Goal: Complete application form: Complete application form

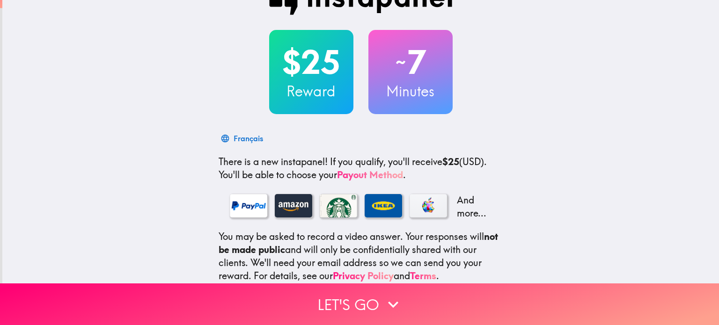
scroll to position [47, 0]
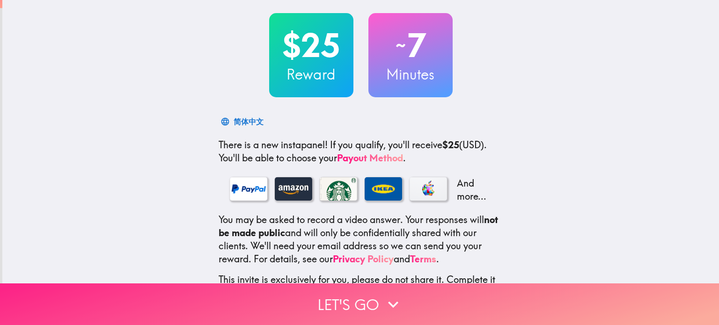
click at [383, 299] on icon "button" at bounding box center [393, 305] width 21 height 21
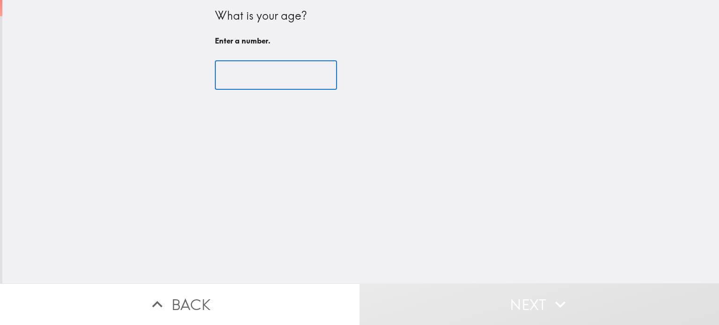
click at [271, 75] on input "number" at bounding box center [276, 75] width 122 height 29
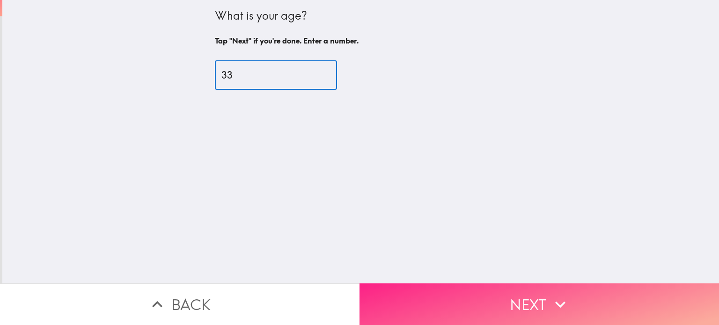
type input "33"
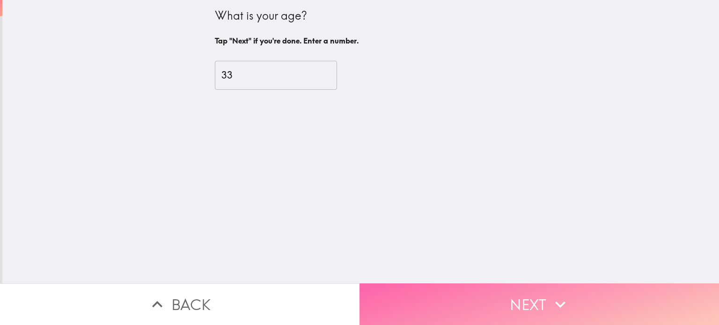
click at [526, 301] on button "Next" at bounding box center [540, 305] width 360 height 42
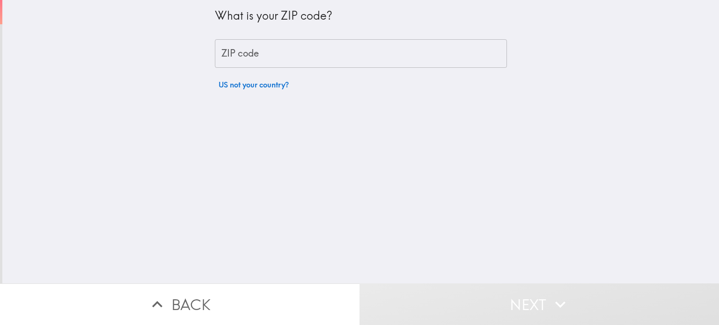
click at [323, 60] on input "ZIP code" at bounding box center [361, 53] width 292 height 29
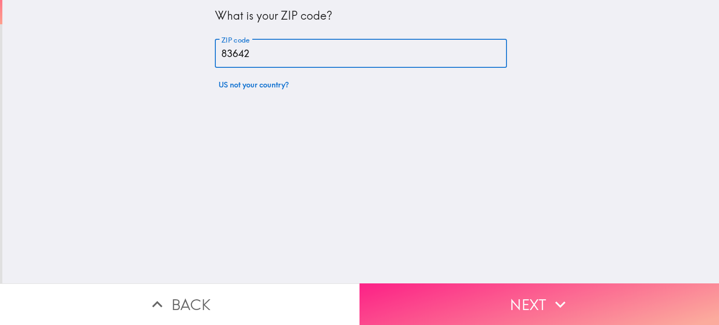
type input "83642"
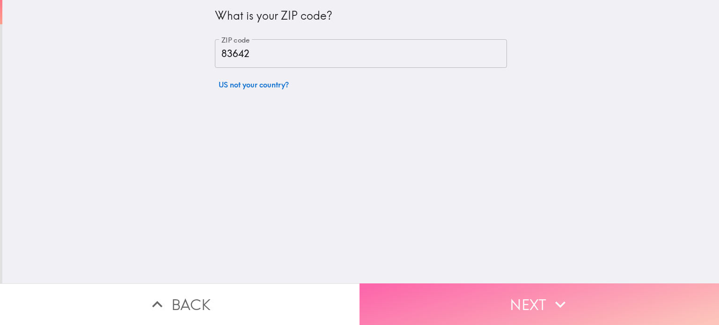
click at [513, 294] on button "Next" at bounding box center [540, 305] width 360 height 42
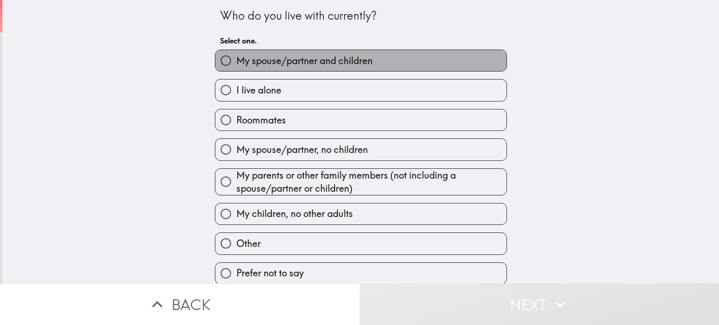
click at [282, 61] on span "My spouse/partner and children" at bounding box center [304, 60] width 136 height 13
click at [236, 61] on input "My spouse/partner and children" at bounding box center [225, 60] width 21 height 21
radio input "true"
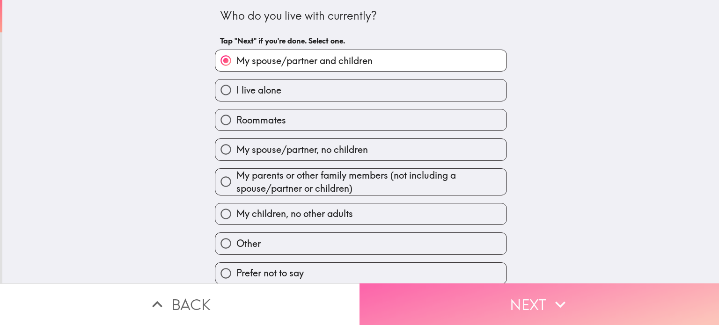
click at [487, 293] on button "Next" at bounding box center [540, 305] width 360 height 42
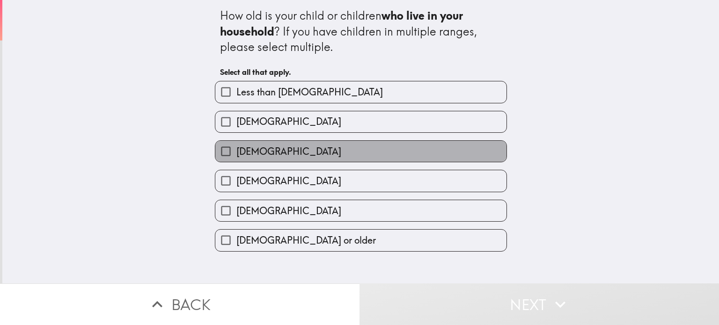
click at [275, 153] on span "[DEMOGRAPHIC_DATA]" at bounding box center [288, 151] width 105 height 13
click at [236, 153] on input "[DEMOGRAPHIC_DATA]" at bounding box center [225, 151] width 21 height 21
checkbox input "true"
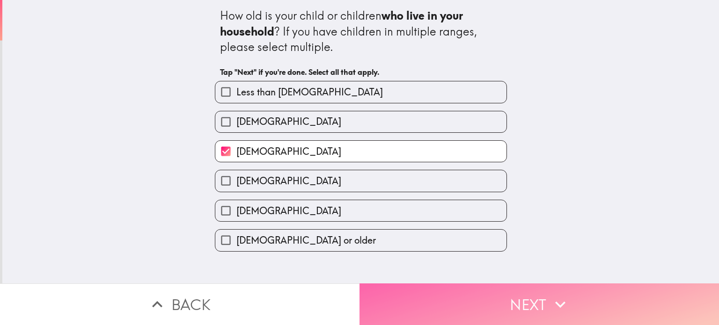
click at [455, 294] on button "Next" at bounding box center [540, 305] width 360 height 42
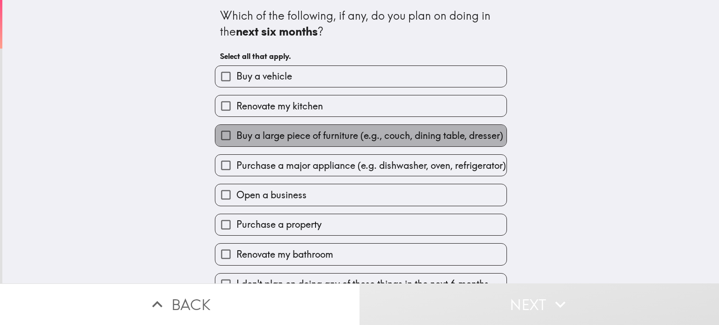
click at [335, 135] on span "Buy a large piece of furniture (e.g., couch, dining table, dresser)" at bounding box center [369, 135] width 267 height 13
click at [236, 135] on input "Buy a large piece of furniture (e.g., couch, dining table, dresser)" at bounding box center [225, 135] width 21 height 21
checkbox input "true"
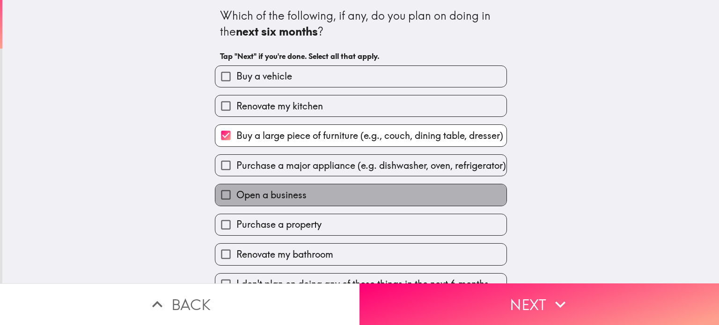
click at [293, 202] on span "Open a business" at bounding box center [271, 195] width 70 height 13
click at [236, 202] on input "Open a business" at bounding box center [225, 195] width 21 height 21
checkbox input "true"
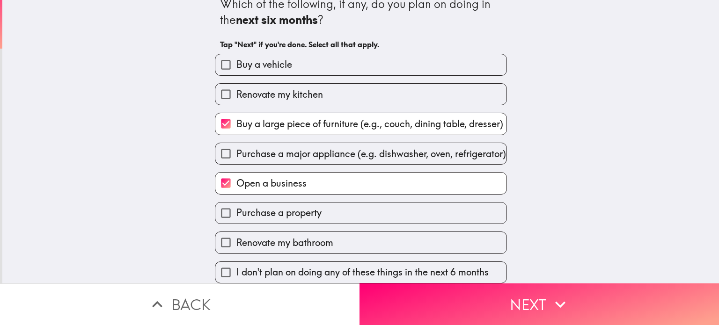
scroll to position [22, 0]
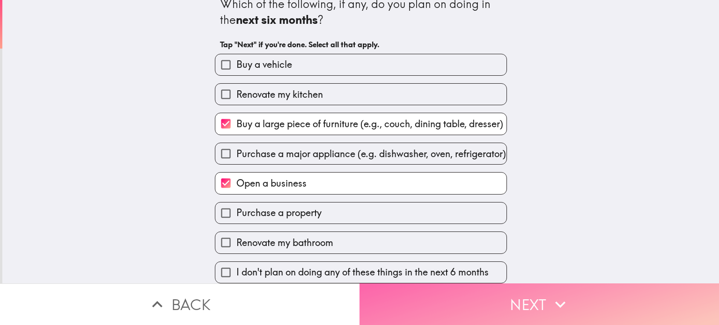
click at [459, 284] on button "Next" at bounding box center [540, 305] width 360 height 42
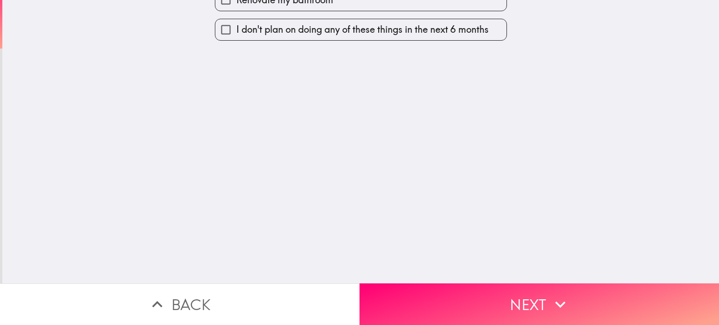
scroll to position [0, 0]
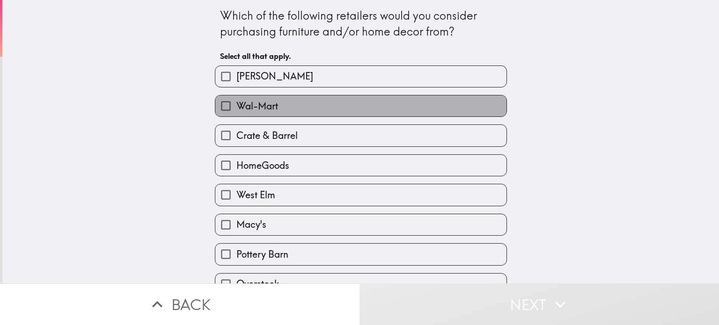
click at [300, 109] on label "Wal-Mart" at bounding box center [360, 106] width 291 height 21
click at [236, 109] on input "Wal-Mart" at bounding box center [225, 106] width 21 height 21
checkbox input "true"
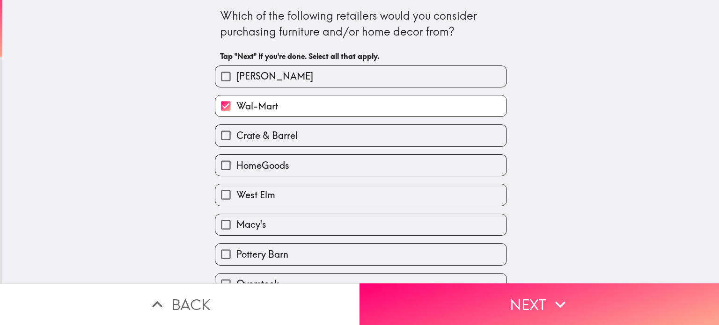
click at [294, 167] on label "HomeGoods" at bounding box center [360, 165] width 291 height 21
click at [236, 167] on input "HomeGoods" at bounding box center [225, 165] width 21 height 21
checkbox input "true"
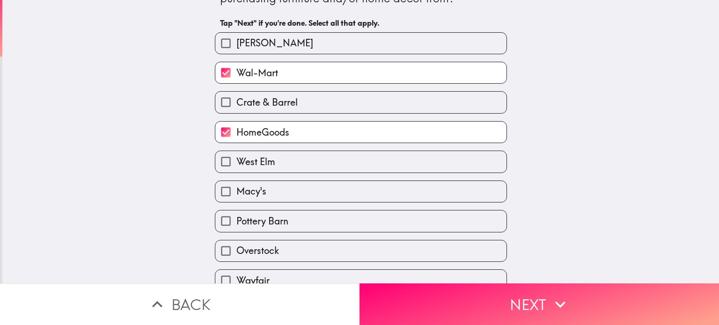
scroll to position [94, 0]
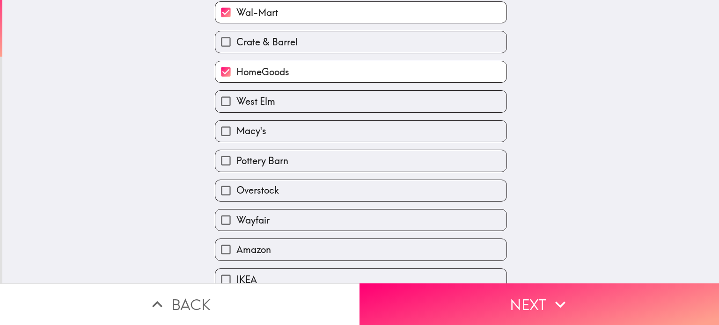
click at [288, 191] on label "Overstock" at bounding box center [360, 190] width 291 height 21
click at [236, 191] on input "Overstock" at bounding box center [225, 190] width 21 height 21
checkbox input "true"
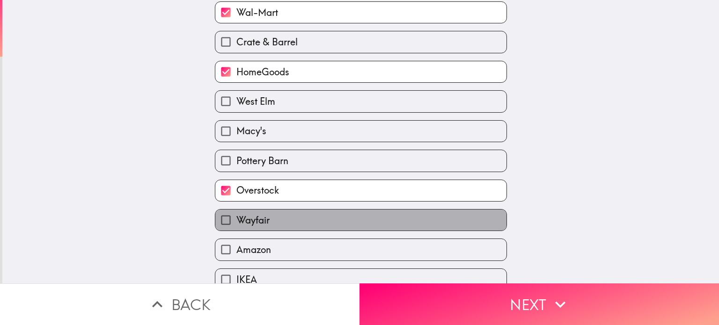
click at [281, 221] on label "Wayfair" at bounding box center [360, 220] width 291 height 21
click at [236, 221] on input "Wayfair" at bounding box center [225, 220] width 21 height 21
checkbox input "true"
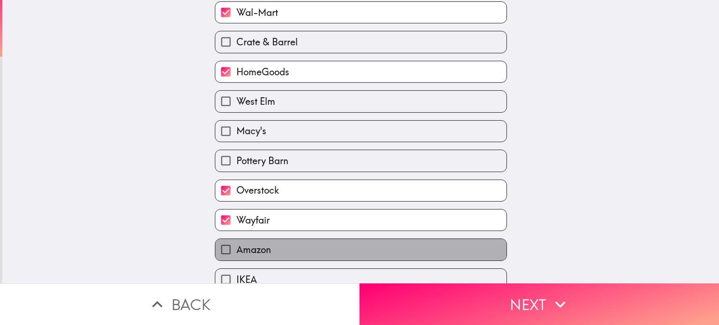
click at [278, 243] on label "Amazon" at bounding box center [360, 249] width 291 height 21
click at [236, 243] on input "Amazon" at bounding box center [225, 249] width 21 height 21
checkbox input "true"
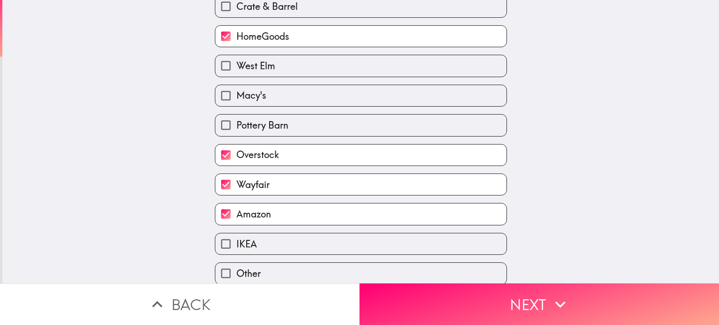
scroll to position [170, 0]
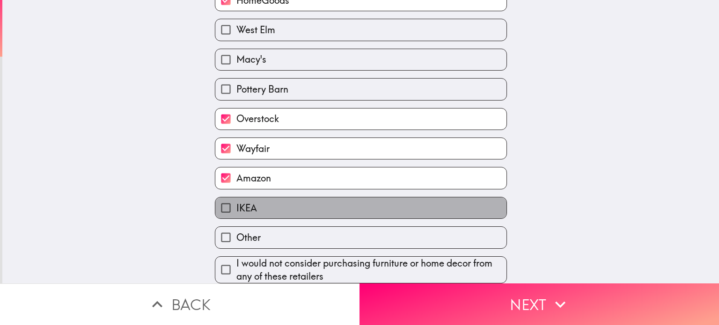
click at [282, 202] on label "IKEA" at bounding box center [360, 208] width 291 height 21
click at [236, 202] on input "IKEA" at bounding box center [225, 208] width 21 height 21
checkbox input "true"
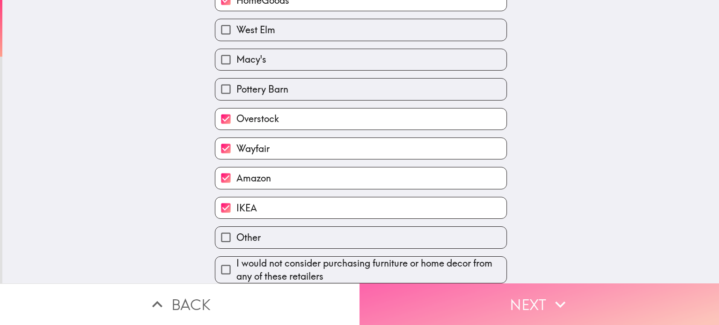
click at [480, 288] on button "Next" at bounding box center [540, 305] width 360 height 42
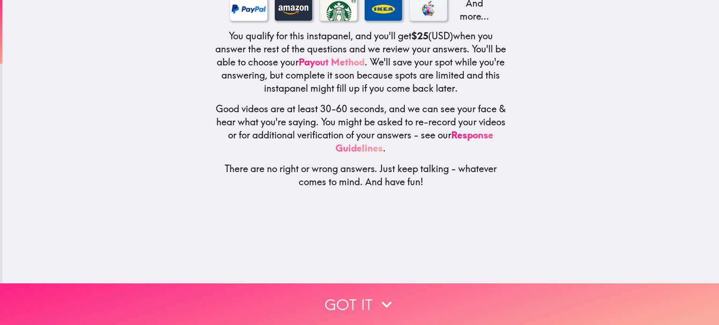
scroll to position [0, 0]
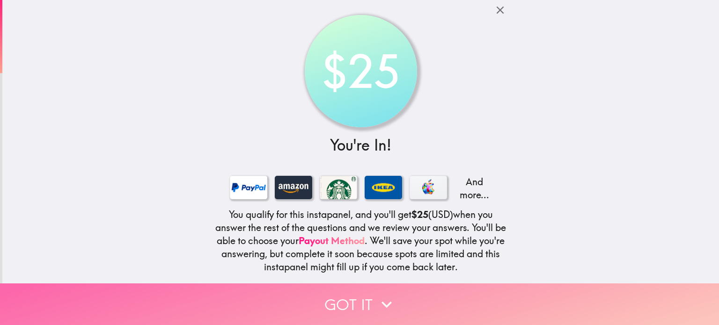
click at [376, 298] on icon "button" at bounding box center [386, 305] width 21 height 21
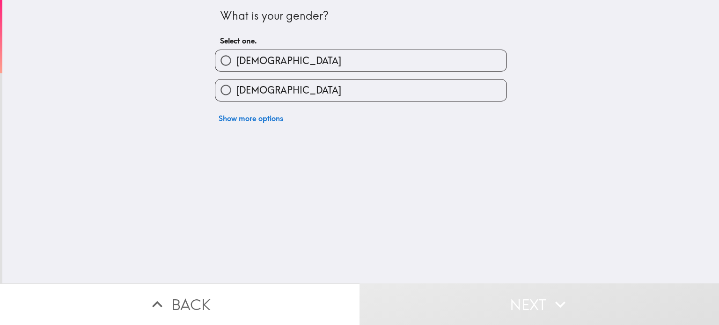
click at [298, 91] on label "[DEMOGRAPHIC_DATA]" at bounding box center [360, 90] width 291 height 21
click at [236, 91] on input "[DEMOGRAPHIC_DATA]" at bounding box center [225, 90] width 21 height 21
radio input "true"
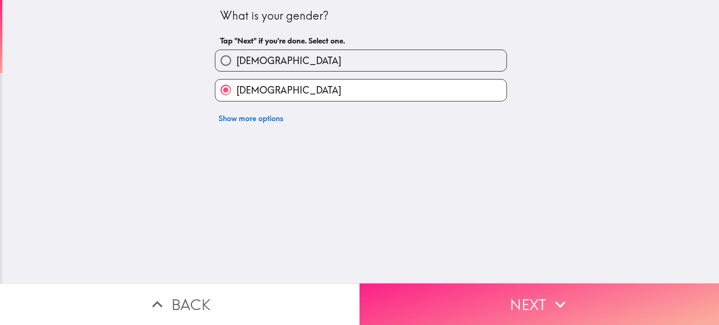
click at [483, 304] on button "Next" at bounding box center [540, 305] width 360 height 42
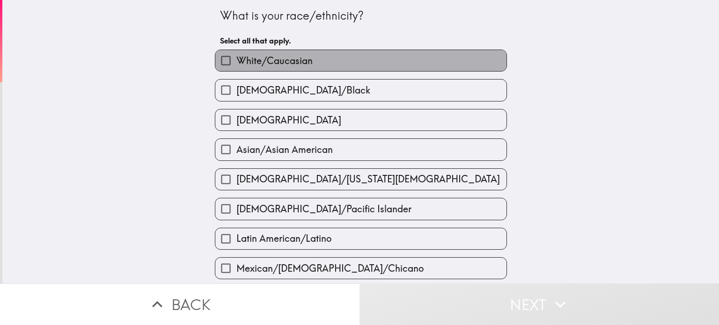
click at [285, 57] on span "White/Caucasian" at bounding box center [274, 60] width 76 height 13
click at [236, 57] on input "White/Caucasian" at bounding box center [225, 60] width 21 height 21
checkbox input "true"
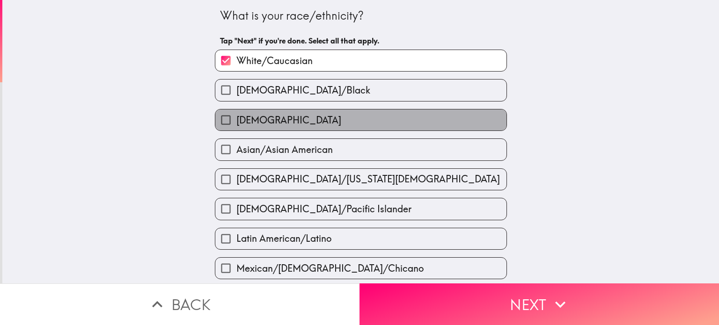
click at [295, 118] on label "[DEMOGRAPHIC_DATA]" at bounding box center [360, 120] width 291 height 21
click at [236, 118] on input "[DEMOGRAPHIC_DATA]" at bounding box center [225, 120] width 21 height 21
checkbox input "true"
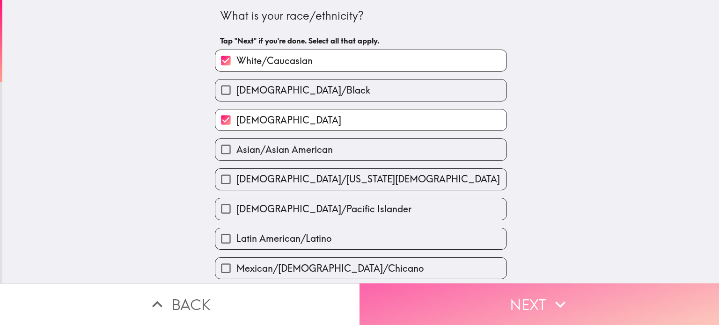
click at [493, 304] on button "Next" at bounding box center [540, 305] width 360 height 42
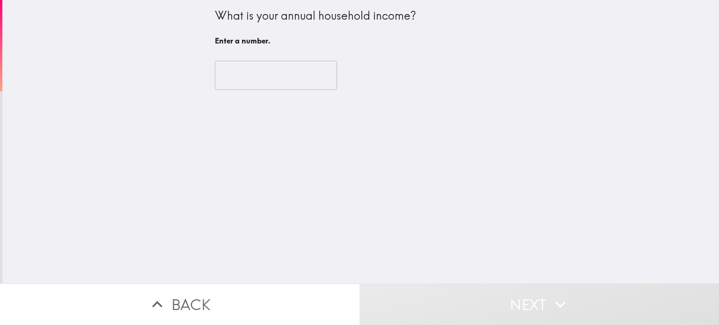
click at [298, 80] on input "number" at bounding box center [276, 75] width 122 height 29
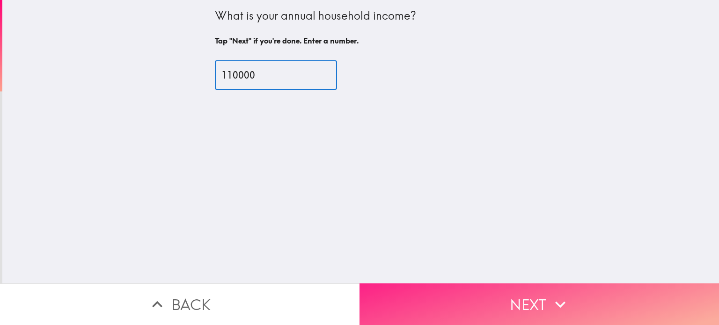
type input "110000"
click at [508, 291] on button "Next" at bounding box center [540, 305] width 360 height 42
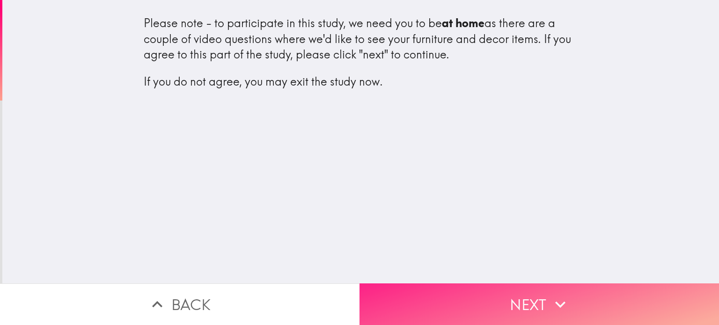
click at [508, 293] on button "Next" at bounding box center [540, 305] width 360 height 42
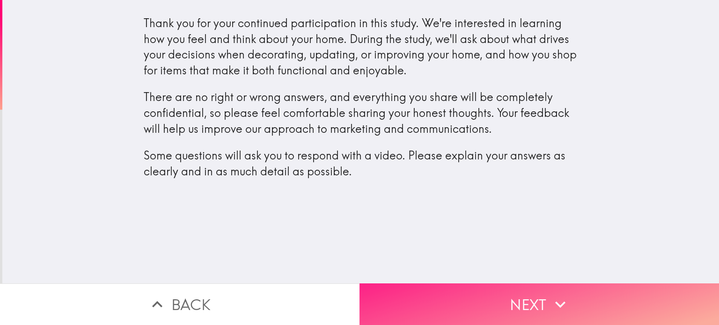
click at [466, 293] on button "Next" at bounding box center [540, 305] width 360 height 42
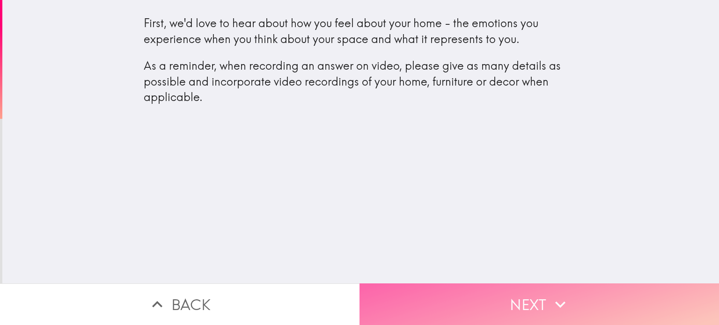
click at [493, 293] on button "Next" at bounding box center [540, 305] width 360 height 42
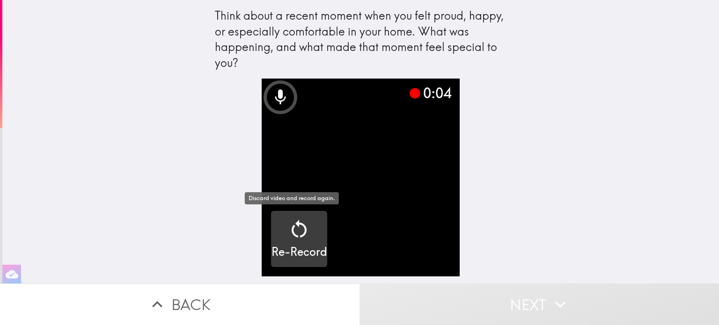
click at [288, 235] on icon "button" at bounding box center [299, 229] width 22 height 22
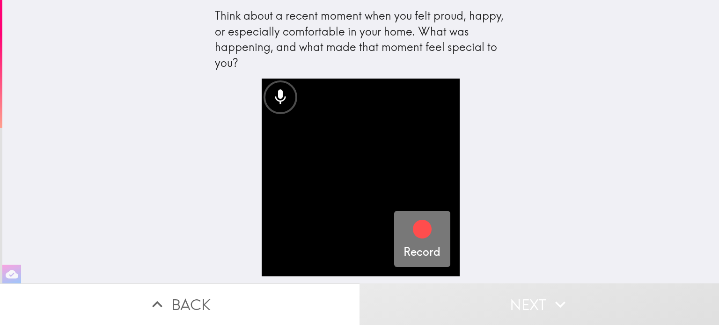
click at [414, 229] on icon "button" at bounding box center [422, 229] width 19 height 19
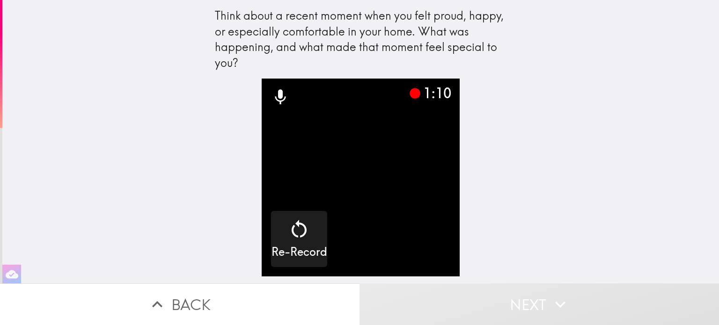
click at [502, 309] on button "Next" at bounding box center [540, 305] width 360 height 42
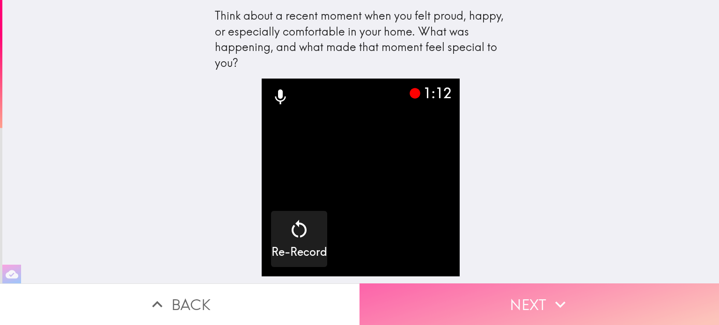
click at [514, 291] on button "Next" at bounding box center [540, 305] width 360 height 42
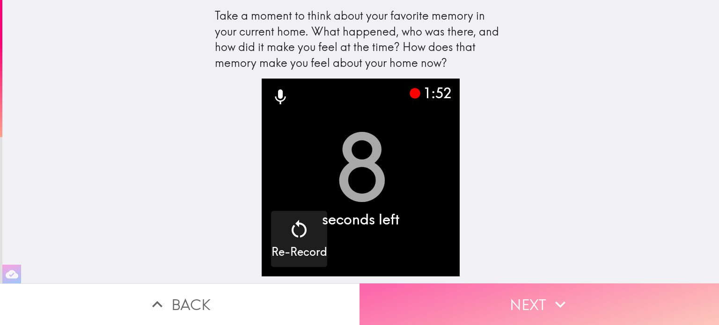
click at [504, 295] on button "Next" at bounding box center [540, 305] width 360 height 42
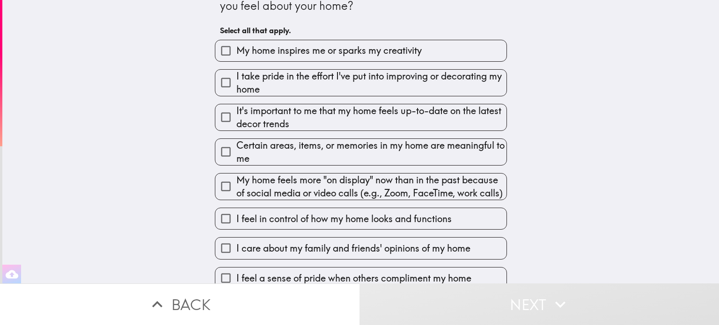
scroll to position [47, 0]
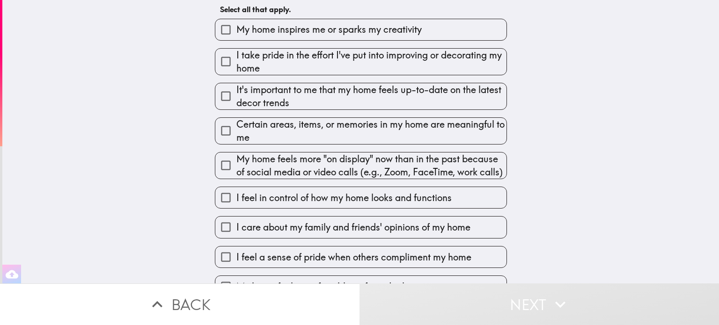
click at [386, 61] on span "I take pride in the effort I've put into improving or decorating my home" at bounding box center [371, 62] width 270 height 26
click at [236, 61] on input "I take pride in the effort I've put into improving or decorating my home" at bounding box center [225, 61] width 21 height 21
checkbox input "true"
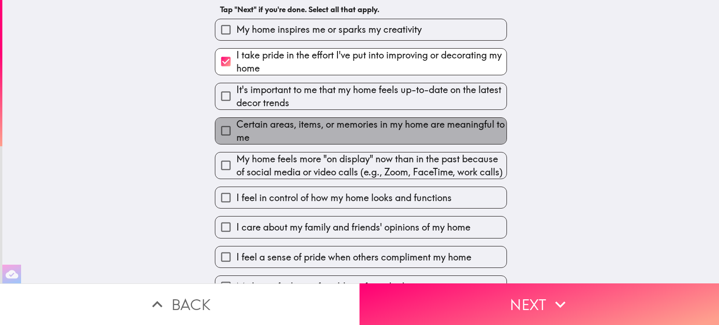
click at [338, 133] on span "Certain areas, items, or memories in my home are meaningful to me" at bounding box center [371, 131] width 270 height 26
click at [236, 133] on input "Certain areas, items, or memories in my home are meaningful to me" at bounding box center [225, 130] width 21 height 21
checkbox input "true"
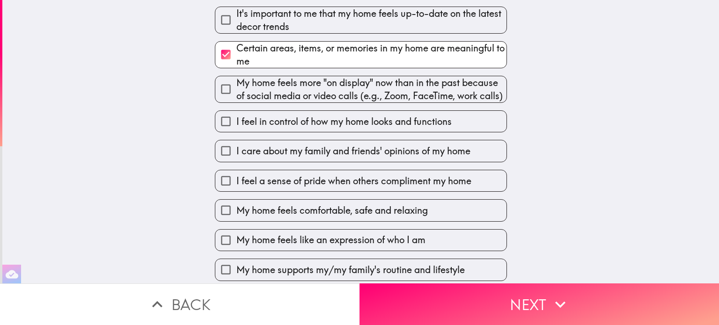
scroll to position [140, 0]
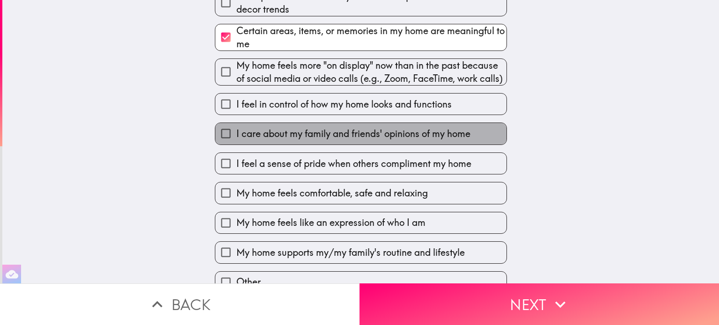
click at [314, 129] on span "I care about my family and friends' opinions of my home" at bounding box center [353, 133] width 234 height 13
click at [236, 129] on input "I care about my family and friends' opinions of my home" at bounding box center [225, 133] width 21 height 21
checkbox input "true"
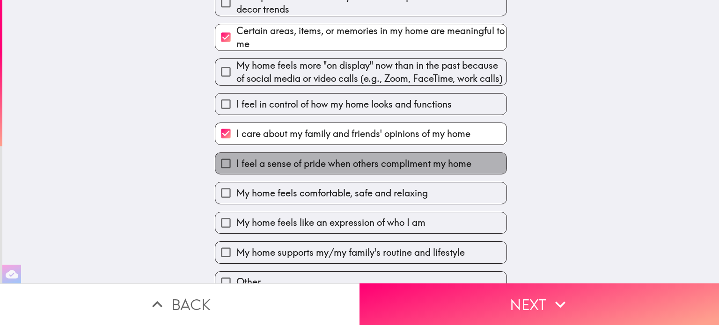
click at [376, 163] on span "I feel a sense of pride when others compliment my home" at bounding box center [353, 163] width 235 height 13
click at [236, 163] on input "I feel a sense of pride when others compliment my home" at bounding box center [225, 163] width 21 height 21
checkbox input "true"
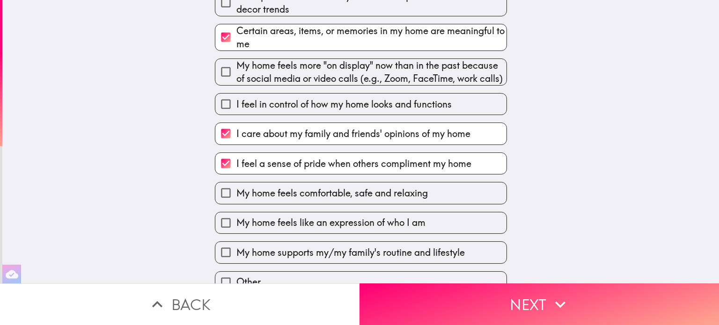
click at [391, 195] on span "My home feels comfortable, safe and relaxing" at bounding box center [332, 193] width 192 height 13
click at [236, 195] on input "My home feels comfortable, safe and relaxing" at bounding box center [225, 193] width 21 height 21
checkbox input "true"
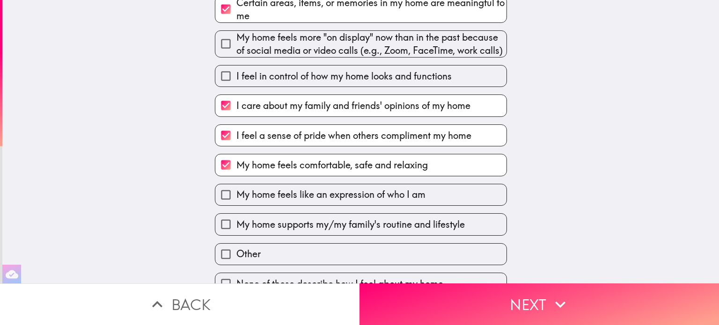
scroll to position [185, 0]
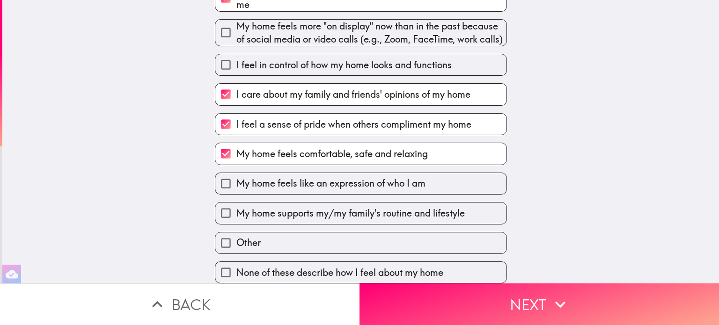
click at [419, 180] on span "My home feels like an expression of who I am" at bounding box center [330, 183] width 189 height 13
click at [236, 180] on input "My home feels like an expression of who I am" at bounding box center [225, 183] width 21 height 21
checkbox input "true"
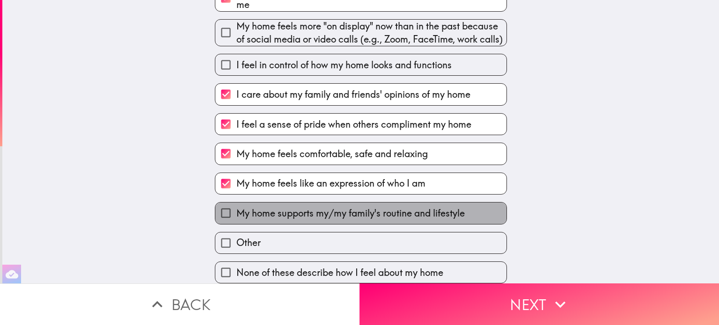
click at [435, 211] on span "My home supports my/my family's routine and lifestyle" at bounding box center [350, 213] width 229 height 13
click at [236, 211] on input "My home supports my/my family's routine and lifestyle" at bounding box center [225, 213] width 21 height 21
checkbox input "true"
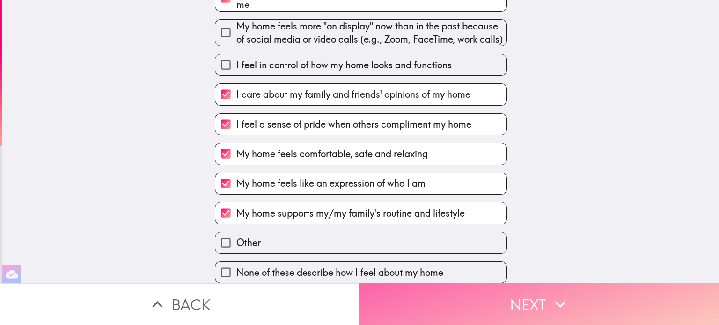
click at [538, 288] on button "Next" at bounding box center [540, 305] width 360 height 42
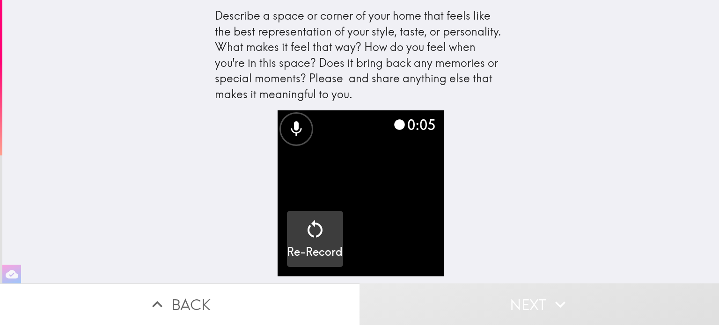
click at [311, 235] on icon "button" at bounding box center [315, 229] width 15 height 18
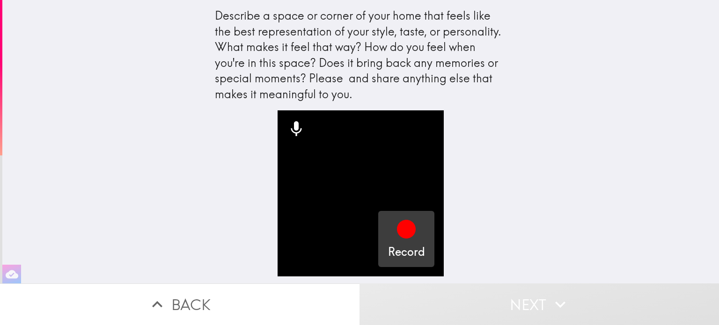
click at [399, 227] on icon "button" at bounding box center [406, 229] width 19 height 19
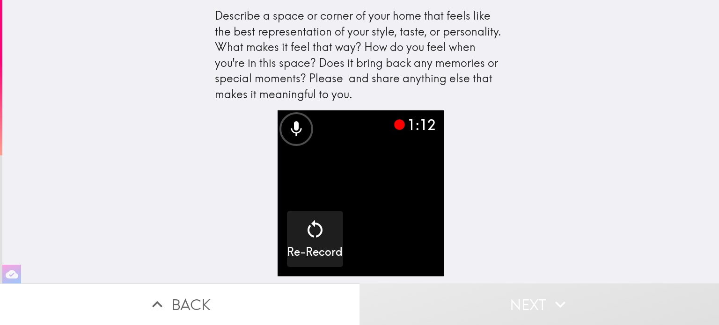
click at [497, 298] on button "Next" at bounding box center [540, 305] width 360 height 42
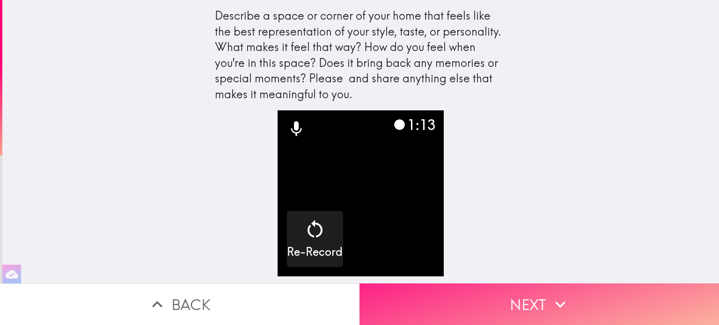
click at [536, 307] on button "Next" at bounding box center [540, 305] width 360 height 42
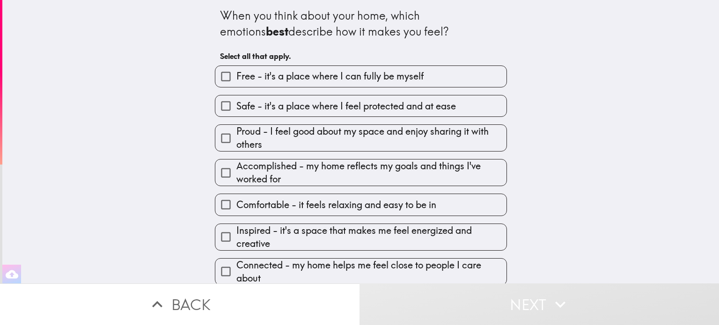
click at [373, 74] on span "Free - it's a place where I can fully be myself" at bounding box center [329, 76] width 187 height 13
click at [236, 74] on input "Free - it's a place where I can fully be myself" at bounding box center [225, 76] width 21 height 21
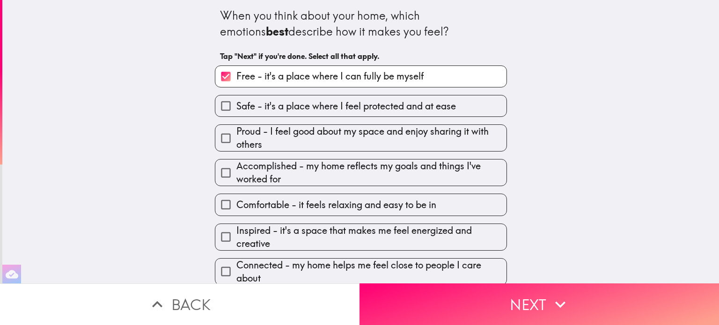
click at [373, 74] on span "Free - it's a place where I can fully be myself" at bounding box center [329, 76] width 187 height 13
click at [236, 74] on input "Free - it's a place where I can fully be myself" at bounding box center [225, 76] width 21 height 21
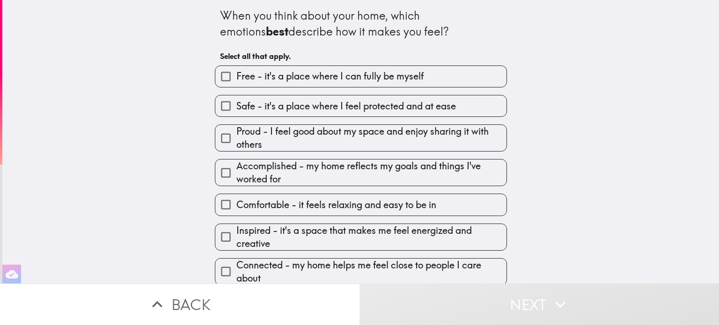
click at [332, 74] on span "Free - it's a place where I can fully be myself" at bounding box center [329, 76] width 187 height 13
click at [236, 74] on input "Free - it's a place where I can fully be myself" at bounding box center [225, 76] width 21 height 21
checkbox input "true"
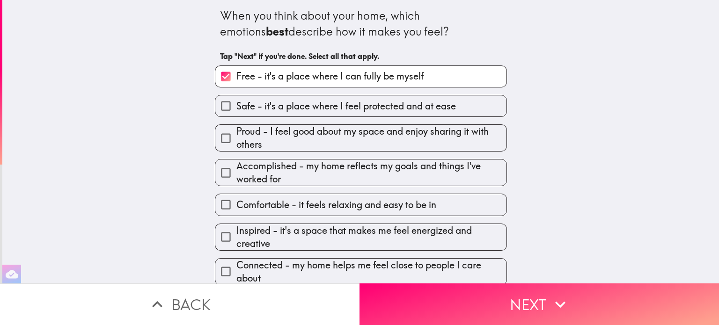
click at [378, 106] on span "Safe - it's a place where I feel protected and at ease" at bounding box center [346, 106] width 220 height 13
click at [236, 106] on input "Safe - it's a place where I feel protected and at ease" at bounding box center [225, 106] width 21 height 21
checkbox input "true"
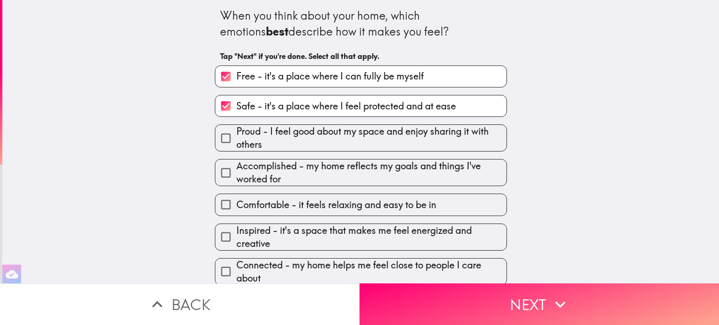
click at [390, 141] on span "Proud - I feel good about my space and enjoy sharing it with others" at bounding box center [371, 138] width 270 height 26
click at [236, 141] on input "Proud - I feel good about my space and enjoy sharing it with others" at bounding box center [225, 138] width 21 height 21
checkbox input "true"
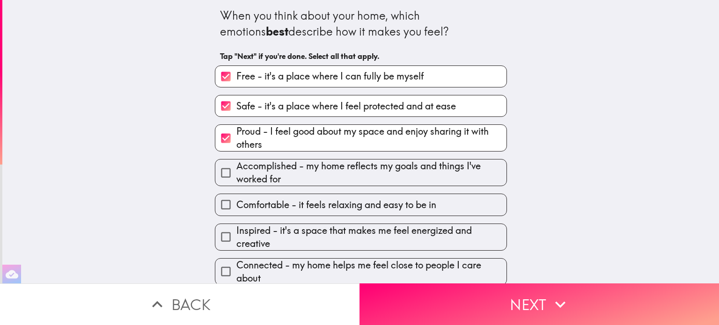
scroll to position [47, 0]
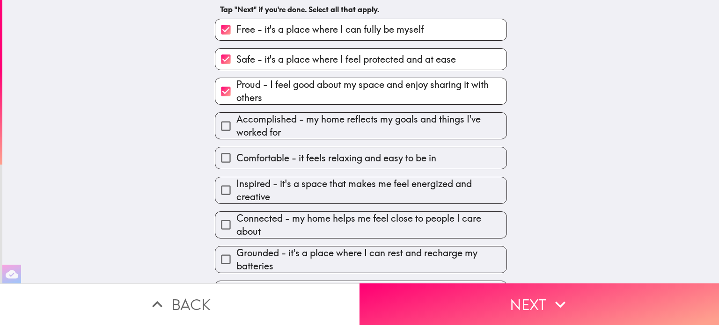
click at [272, 123] on span "Accomplished - my home reflects my goals and things I've worked for" at bounding box center [371, 126] width 270 height 26
click at [236, 123] on input "Accomplished - my home reflects my goals and things I've worked for" at bounding box center [225, 126] width 21 height 21
checkbox input "true"
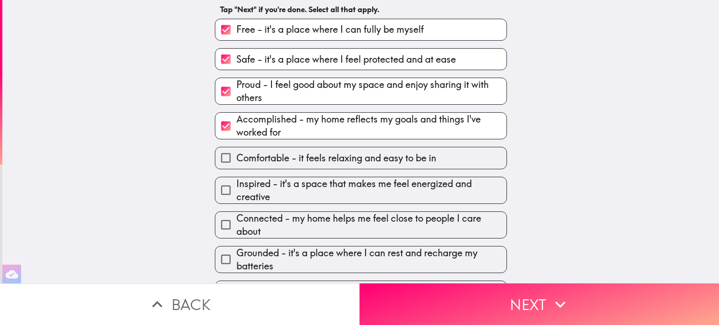
click at [327, 152] on span "Comfortable - it feels relaxing and easy to be in" at bounding box center [336, 158] width 200 height 13
click at [236, 152] on input "Comfortable - it feels relaxing and easy to be in" at bounding box center [225, 158] width 21 height 21
checkbox input "true"
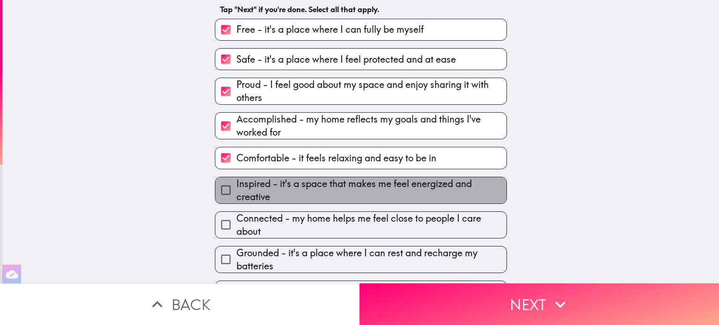
click at [421, 187] on span "Inspired - it's a space that makes me feel energized and creative" at bounding box center [371, 190] width 270 height 26
click at [236, 187] on input "Inspired - it's a space that makes me feel energized and creative" at bounding box center [225, 190] width 21 height 21
checkbox input "true"
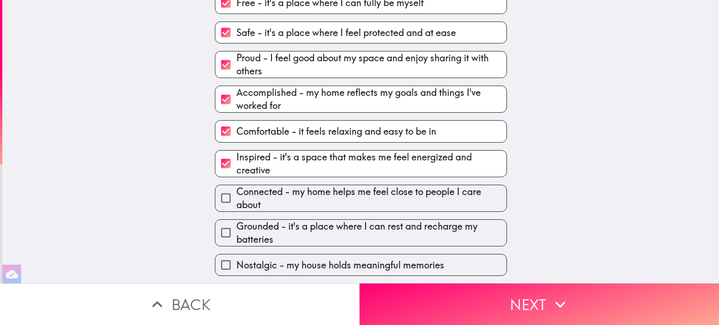
scroll to position [130, 0]
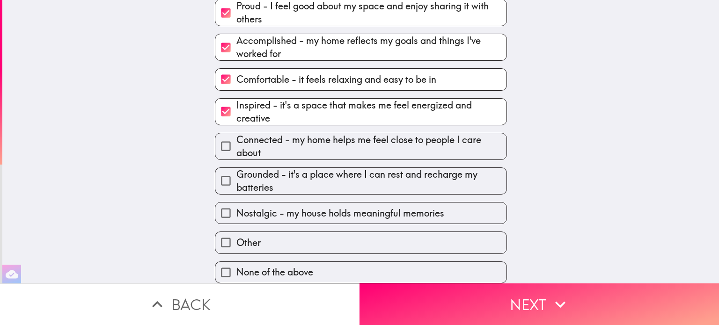
click at [373, 144] on span "Connected - my home helps me feel close to people I care about" at bounding box center [371, 146] width 270 height 26
click at [236, 144] on input "Connected - my home helps me feel close to people I care about" at bounding box center [225, 146] width 21 height 21
checkbox input "true"
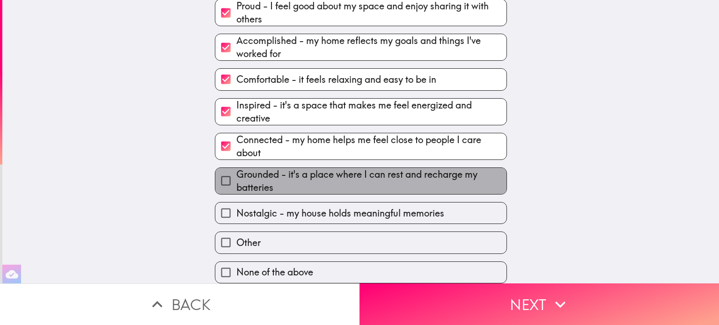
click at [367, 177] on span "Grounded - it's a place where I can rest and recharge my batteries" at bounding box center [371, 181] width 270 height 26
click at [236, 177] on input "Grounded - it's a place where I can rest and recharge my batteries" at bounding box center [225, 180] width 21 height 21
checkbox input "true"
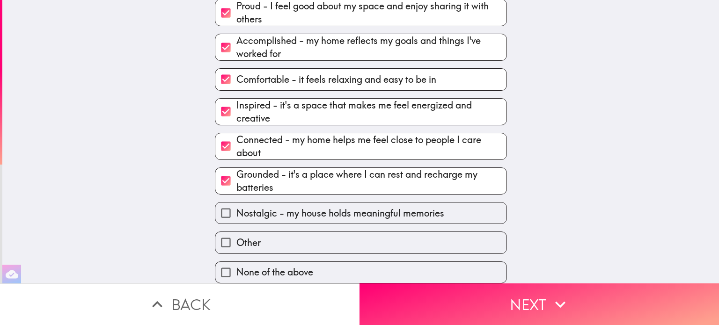
click at [413, 210] on span "Nostalgic - my house holds meaningful memories" at bounding box center [340, 213] width 208 height 13
click at [236, 210] on input "Nostalgic - my house holds meaningful memories" at bounding box center [225, 213] width 21 height 21
checkbox input "true"
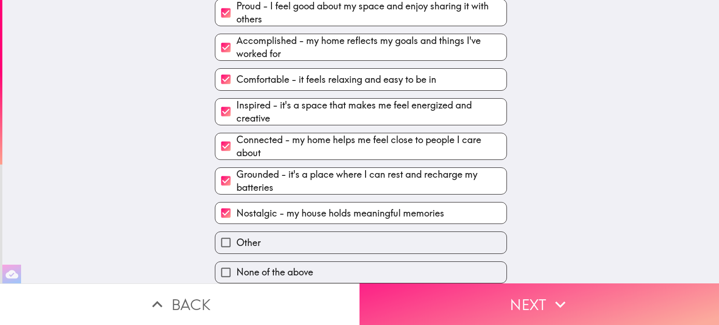
click at [498, 288] on button "Next" at bounding box center [540, 305] width 360 height 42
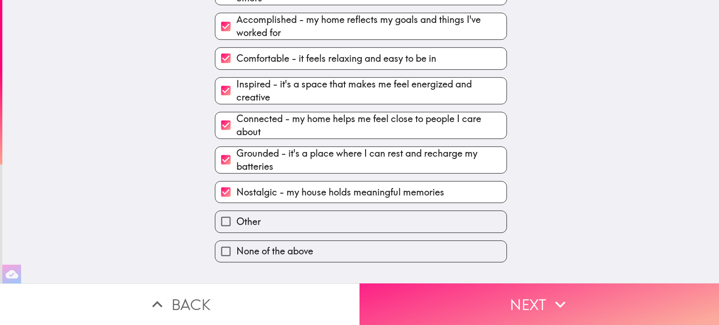
scroll to position [0, 0]
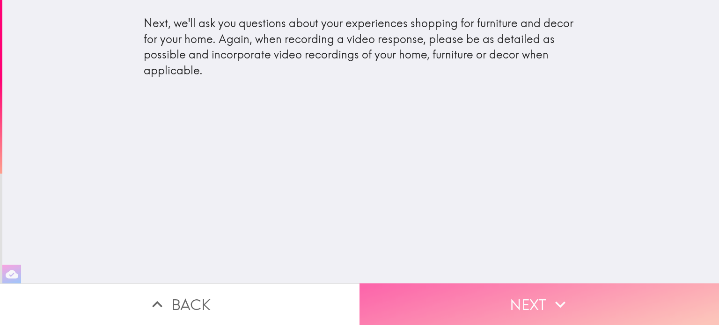
click at [496, 295] on button "Next" at bounding box center [540, 305] width 360 height 42
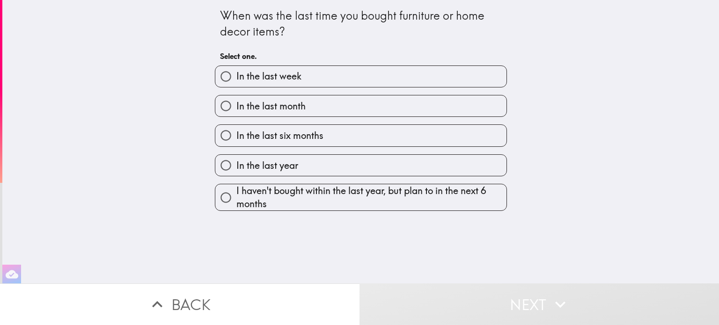
drag, startPoint x: 272, startPoint y: 106, endPoint x: 278, endPoint y: 109, distance: 7.1
click at [274, 107] on span "In the last month" at bounding box center [270, 106] width 69 height 13
click at [236, 107] on input "In the last month" at bounding box center [225, 106] width 21 height 21
radio input "true"
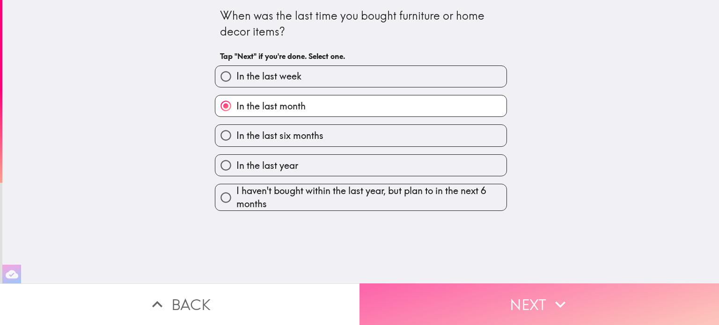
click at [500, 303] on button "Next" at bounding box center [540, 305] width 360 height 42
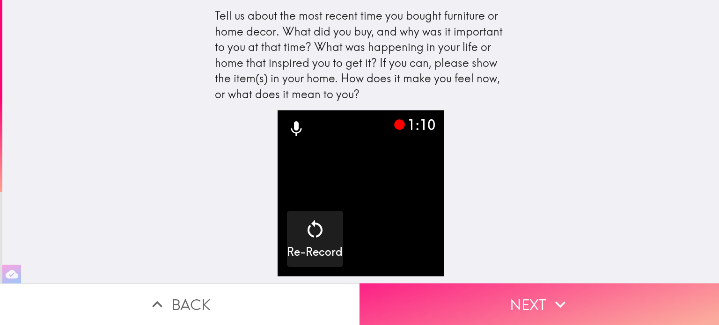
click at [539, 291] on button "Next" at bounding box center [540, 305] width 360 height 42
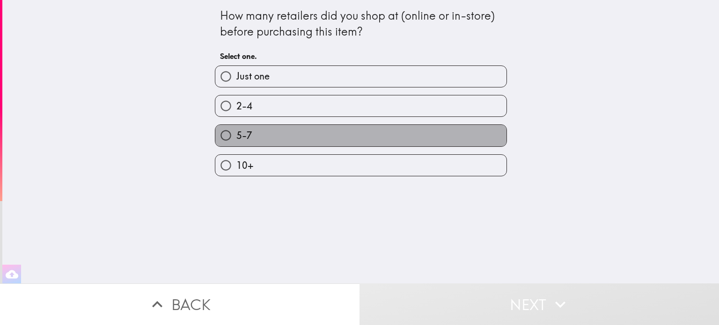
click at [262, 135] on label "5-7" at bounding box center [360, 135] width 291 height 21
click at [236, 135] on input "5-7" at bounding box center [225, 135] width 21 height 21
radio input "true"
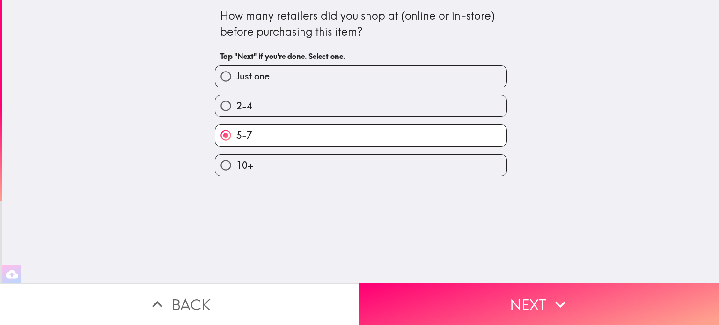
click at [271, 116] on label "2-4" at bounding box center [360, 106] width 291 height 21
click at [236, 116] on input "2-4" at bounding box center [225, 106] width 21 height 21
radio input "true"
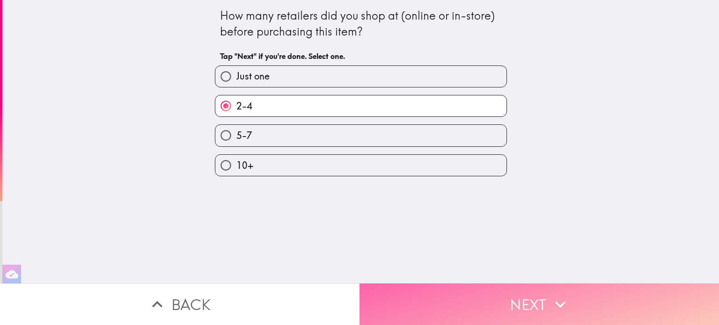
click at [466, 299] on button "Next" at bounding box center [540, 305] width 360 height 42
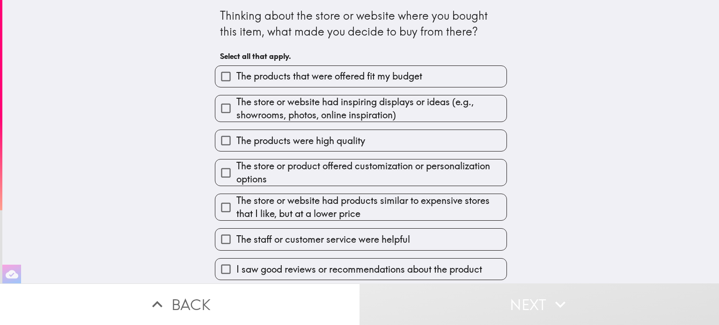
click at [293, 72] on span "The products that were offered fit my budget" at bounding box center [329, 76] width 186 height 13
click at [236, 72] on input "The products that were offered fit my budget" at bounding box center [225, 76] width 21 height 21
checkbox input "true"
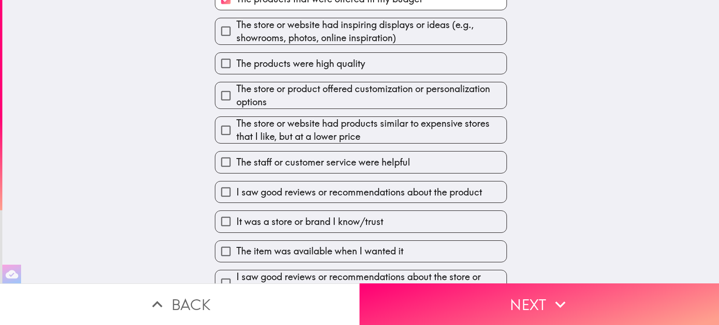
scroll to position [94, 0]
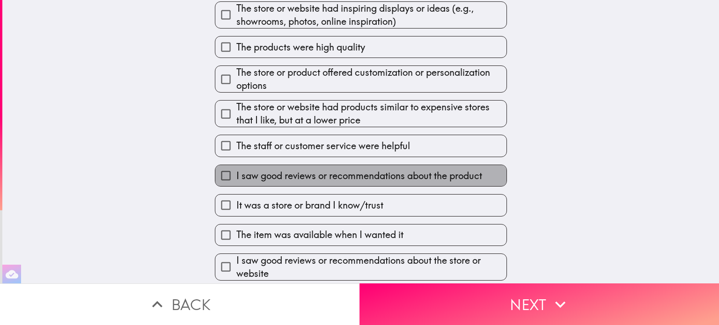
click at [451, 177] on span "I saw good reviews or recommendations about the product" at bounding box center [359, 176] width 246 height 13
click at [236, 177] on input "I saw good reviews or recommendations about the product" at bounding box center [225, 175] width 21 height 21
checkbox input "true"
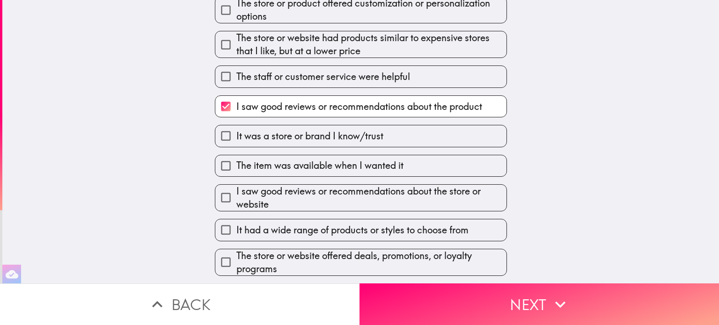
scroll to position [187, 0]
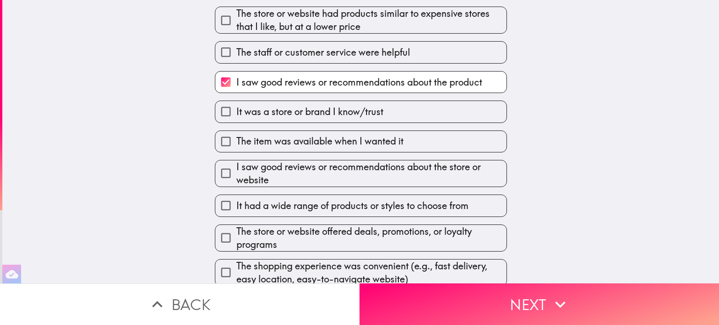
click at [468, 170] on span "I saw good reviews or recommendations about the store or website" at bounding box center [371, 174] width 270 height 26
click at [236, 170] on input "I saw good reviews or recommendations about the store or website" at bounding box center [225, 173] width 21 height 21
checkbox input "true"
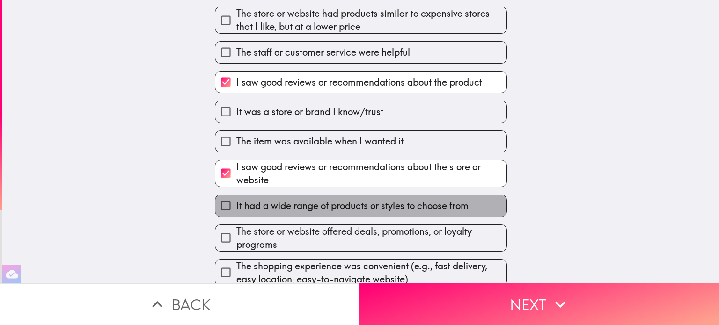
click at [470, 209] on label "It had a wide range of products or styles to choose from" at bounding box center [360, 205] width 291 height 21
click at [236, 209] on input "It had a wide range of products or styles to choose from" at bounding box center [225, 205] width 21 height 21
checkbox input "true"
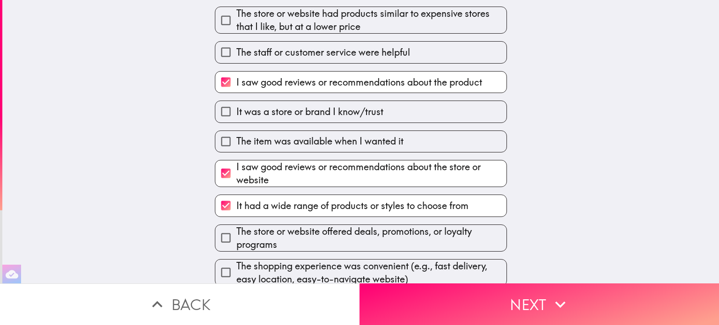
scroll to position [281, 0]
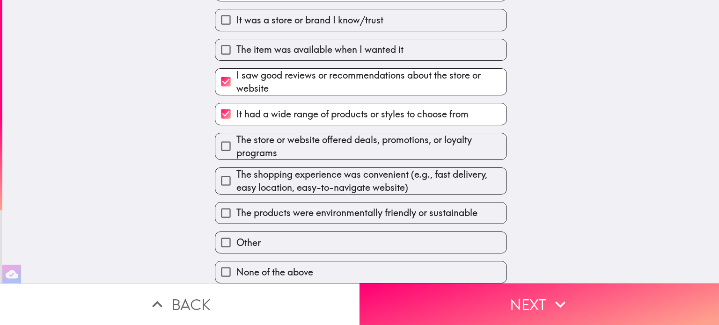
click at [419, 160] on div "The shopping experience was convenient (e.g., fast delivery, easy location, eas…" at bounding box center [357, 177] width 300 height 35
click at [216, 138] on input "The store or website offered deals, promotions, or loyalty programs" at bounding box center [225, 146] width 21 height 21
checkbox input "true"
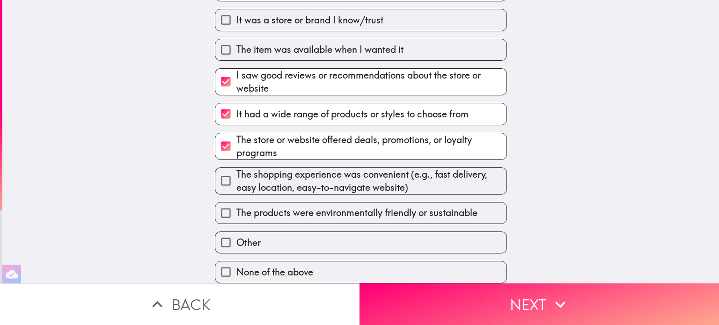
click at [216, 179] on input "The shopping experience was convenient (e.g., fast delivery, easy location, eas…" at bounding box center [225, 180] width 21 height 21
checkbox input "true"
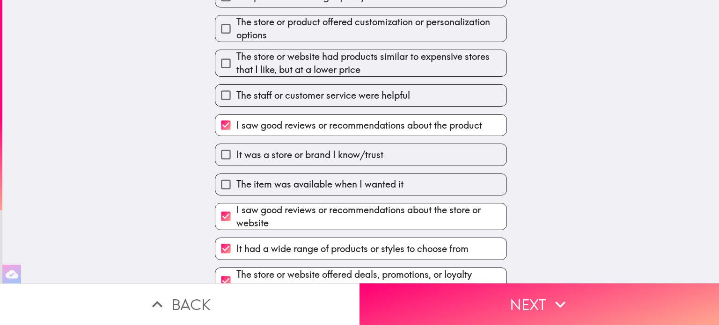
scroll to position [140, 0]
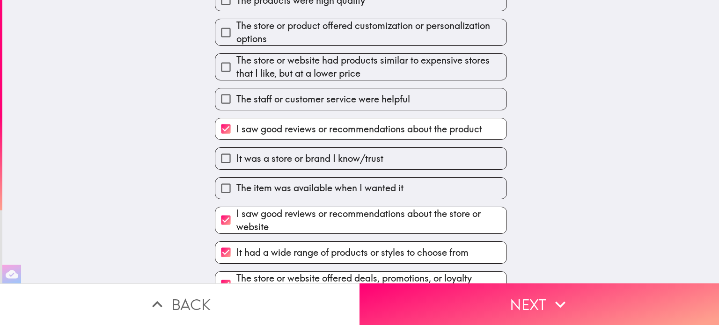
click at [216, 188] on input "The item was available when I wanted it" at bounding box center [225, 188] width 21 height 21
checkbox input "true"
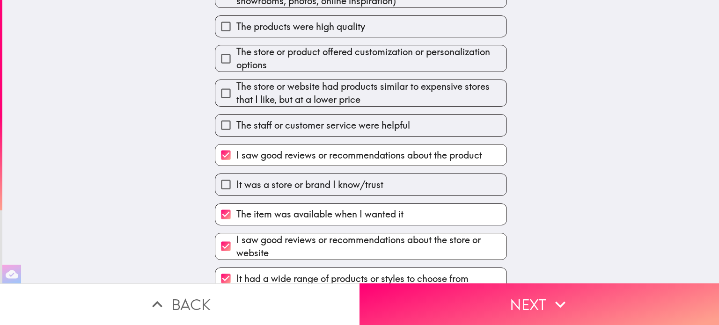
scroll to position [94, 0]
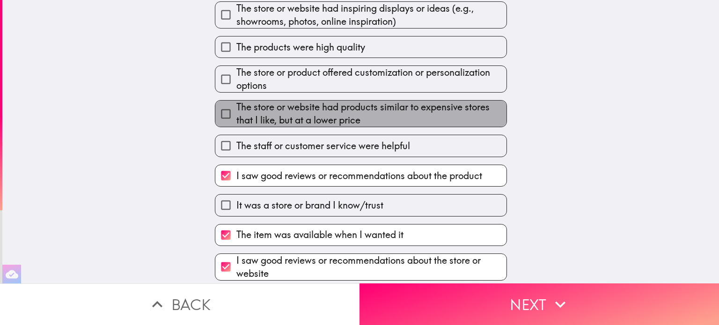
click at [255, 122] on span "The store or website had products similar to expensive stores that I like, but …" at bounding box center [371, 114] width 270 height 26
click at [236, 122] on input "The store or website had products similar to expensive stores that I like, but …" at bounding box center [225, 113] width 21 height 21
checkbox input "true"
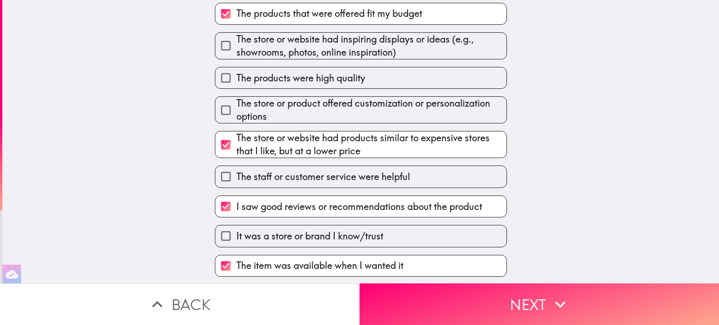
scroll to position [47, 0]
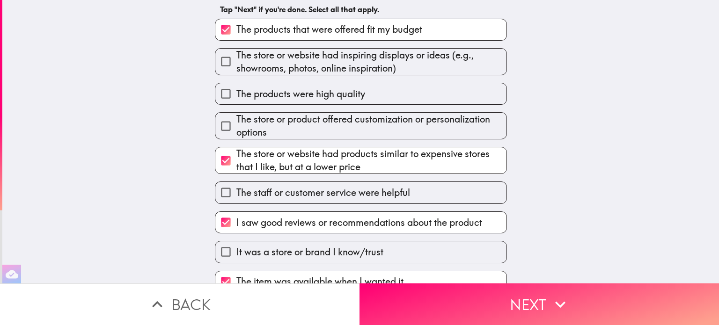
click at [321, 70] on span "The store or website had inspiring displays or ideas (e.g., showrooms, photos, …" at bounding box center [371, 62] width 270 height 26
click at [236, 70] on input "The store or website had inspiring displays or ideas (e.g., showrooms, photos, …" at bounding box center [225, 61] width 21 height 21
checkbox input "true"
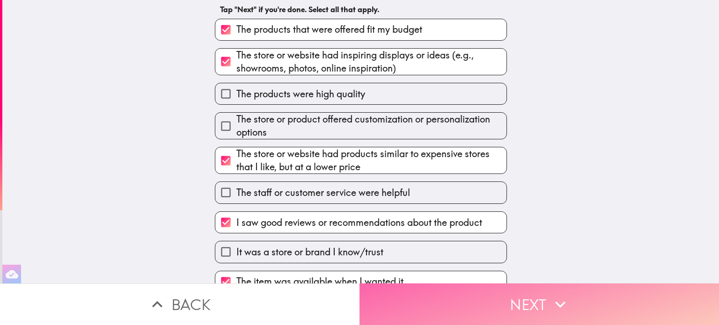
click at [539, 301] on button "Next" at bounding box center [540, 305] width 360 height 42
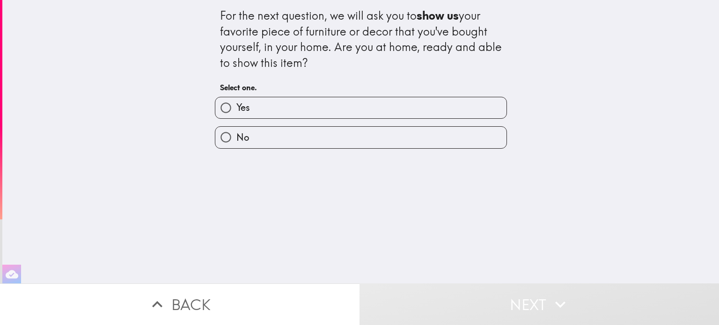
click at [339, 99] on label "Yes" at bounding box center [360, 107] width 291 height 21
click at [236, 99] on input "Yes" at bounding box center [225, 107] width 21 height 21
radio input "true"
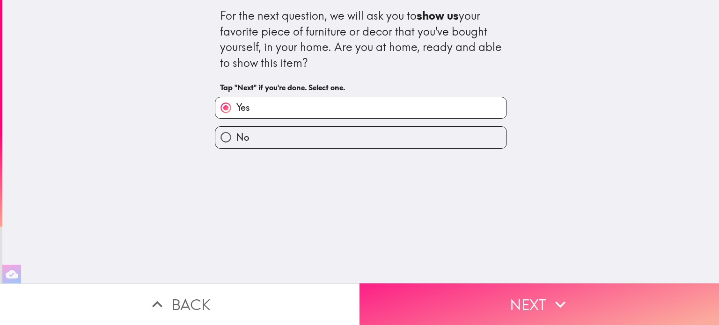
click at [519, 295] on button "Next" at bounding box center [540, 305] width 360 height 42
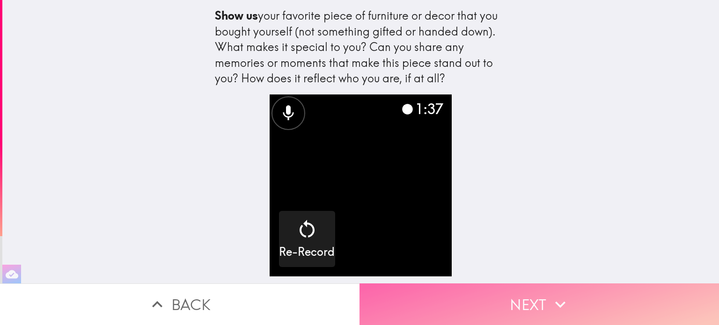
click at [521, 296] on button "Next" at bounding box center [540, 305] width 360 height 42
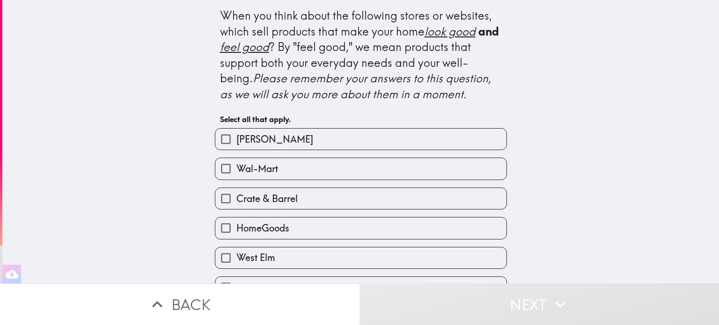
click at [318, 87] on icon "Please remember your answers to this question, as we will ask you more about th…" at bounding box center [357, 86] width 274 height 30
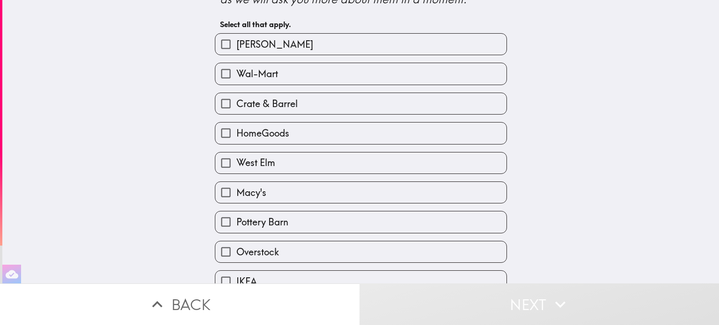
scroll to position [99, 0]
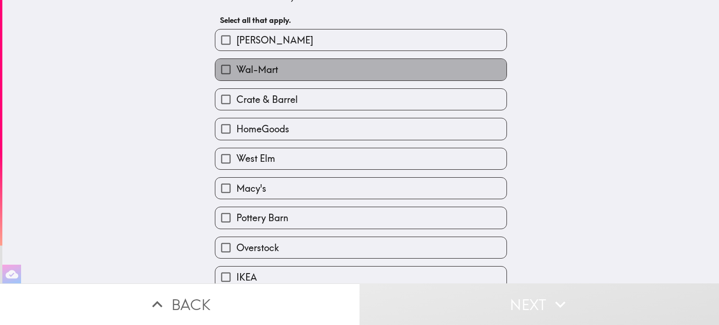
click at [419, 72] on label "Wal-Mart" at bounding box center [360, 69] width 291 height 21
click at [236, 72] on input "Wal-Mart" at bounding box center [225, 69] width 21 height 21
checkbox input "true"
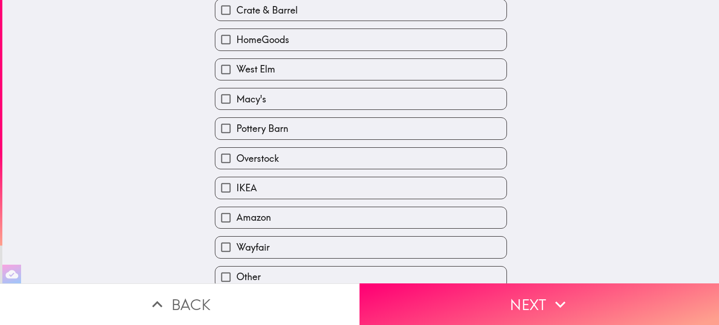
scroll to position [189, 0]
click at [401, 221] on label "Amazon" at bounding box center [360, 217] width 291 height 21
click at [236, 221] on input "Amazon" at bounding box center [225, 217] width 21 height 21
checkbox input "true"
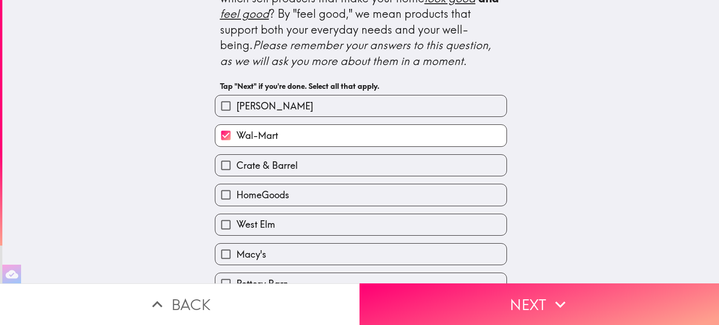
scroll to position [0, 0]
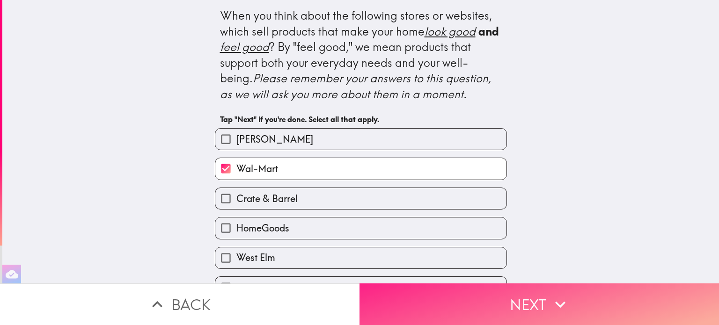
click at [538, 301] on button "Next" at bounding box center [540, 305] width 360 height 42
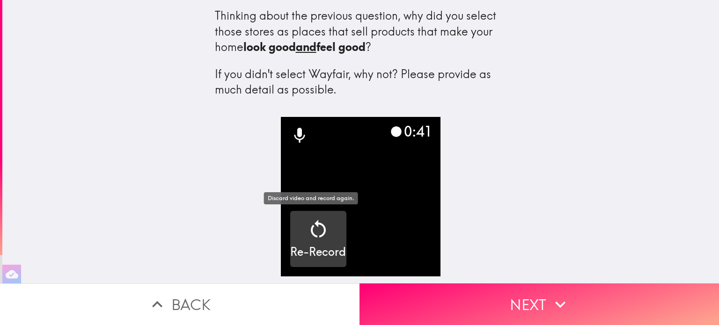
click at [311, 236] on icon "button" at bounding box center [318, 229] width 22 height 22
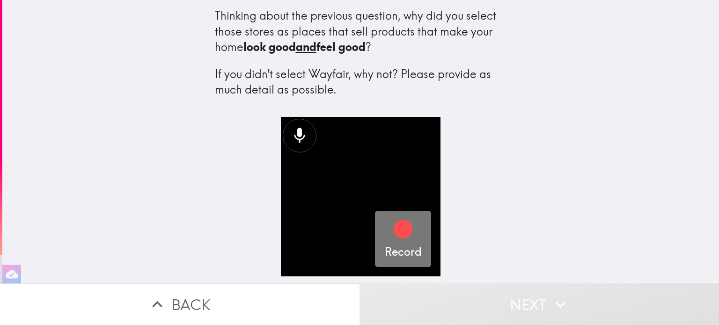
click at [394, 223] on icon "button" at bounding box center [403, 229] width 19 height 19
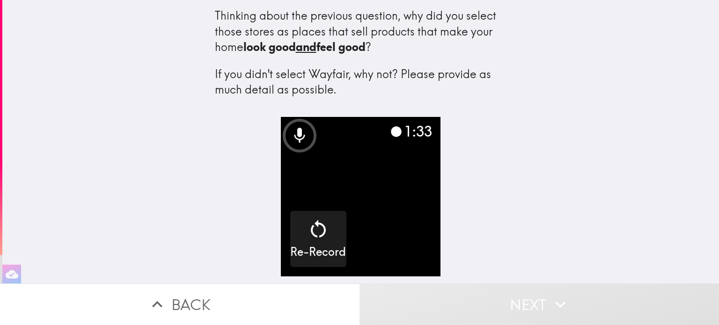
click at [531, 305] on button "Next" at bounding box center [540, 305] width 360 height 42
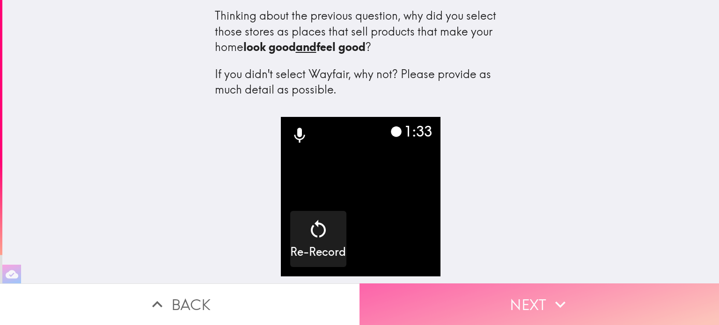
click at [531, 305] on button "Next" at bounding box center [540, 305] width 360 height 42
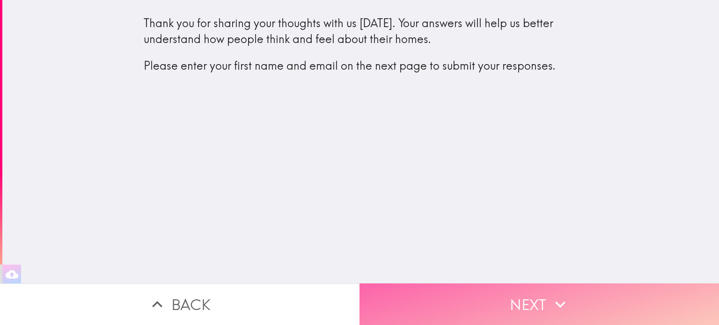
click at [479, 293] on button "Next" at bounding box center [540, 305] width 360 height 42
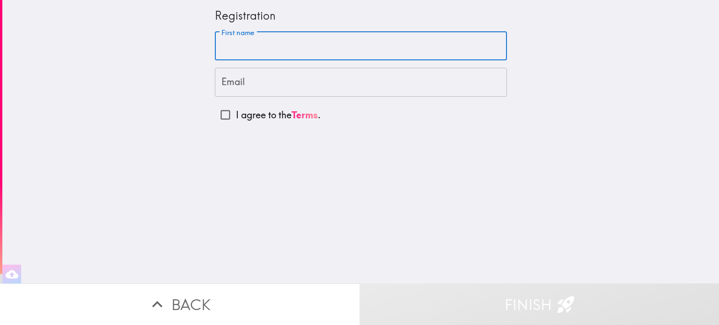
click at [288, 54] on input "First name" at bounding box center [361, 46] width 292 height 29
type input "Chelsea"
click at [278, 76] on input "Email" at bounding box center [361, 82] width 292 height 29
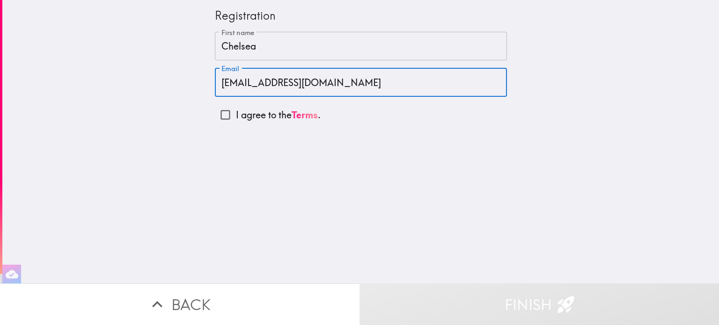
type input "[EMAIL_ADDRESS][DOMAIN_NAME]"
click at [222, 113] on input "I agree to the Terms ." at bounding box center [225, 114] width 21 height 21
checkbox input "true"
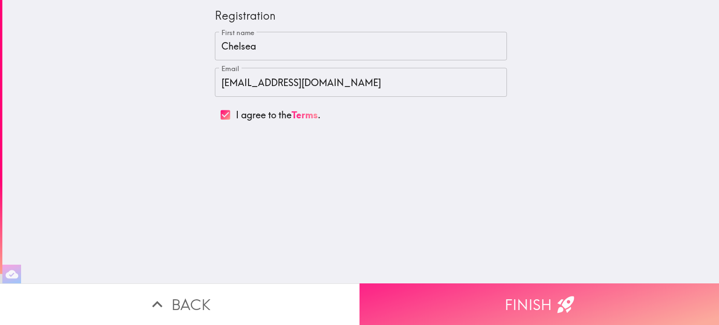
click at [518, 314] on button "Finish" at bounding box center [540, 305] width 360 height 42
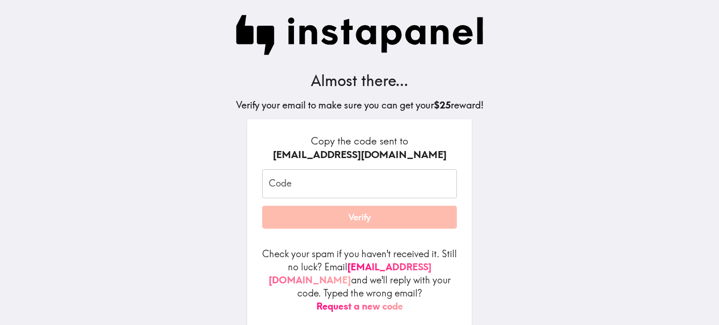
click at [396, 300] on button "Request a new code" at bounding box center [360, 306] width 87 height 13
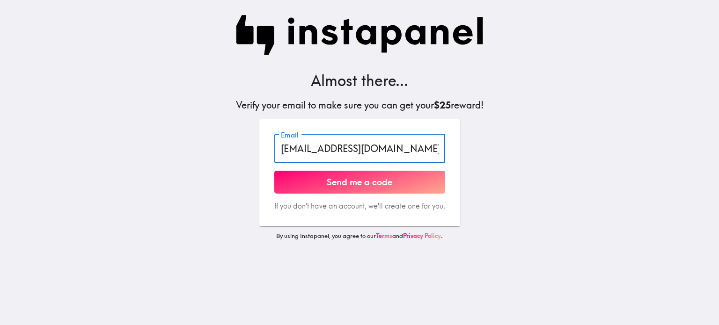
drag, startPoint x: 407, startPoint y: 156, endPoint x: 150, endPoint y: 135, distance: 258.4
click at [150, 135] on main "Almost there... Verify your email to make sure you can get your $25 reward! Ema…" at bounding box center [359, 162] width 719 height 325
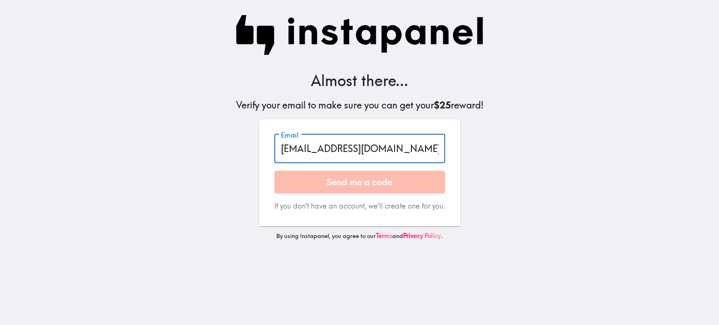
type input "[EMAIL_ADDRESS][DOMAIN_NAME]"
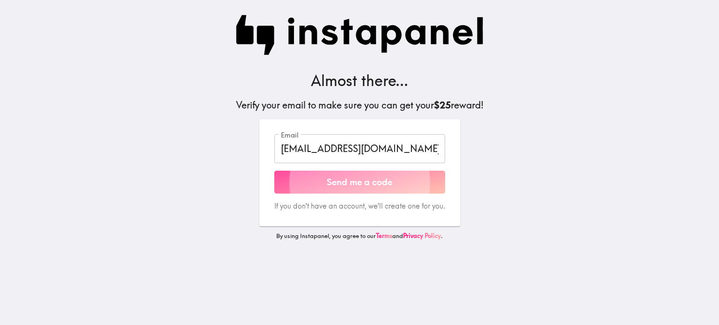
click at [365, 186] on button "Send me a code" at bounding box center [359, 182] width 171 height 23
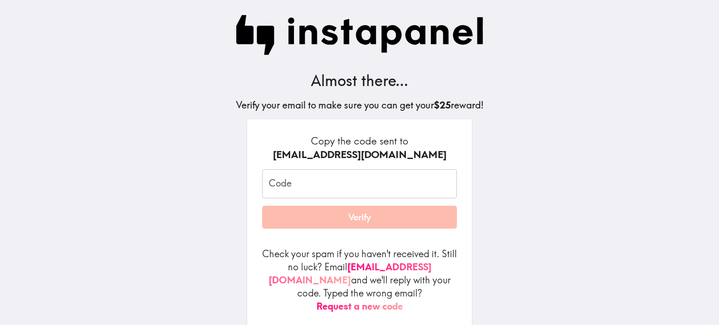
click at [310, 185] on input "Code" at bounding box center [359, 184] width 195 height 29
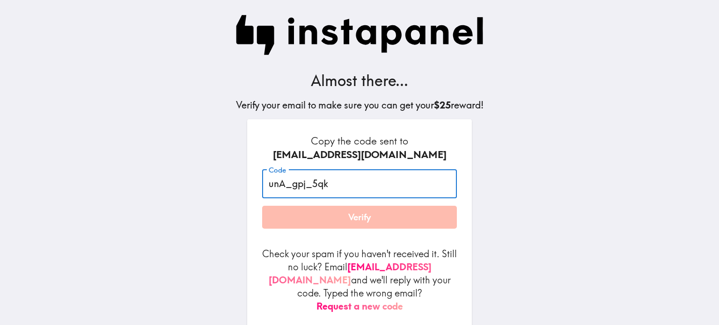
type input "unA_gpj_5qk"
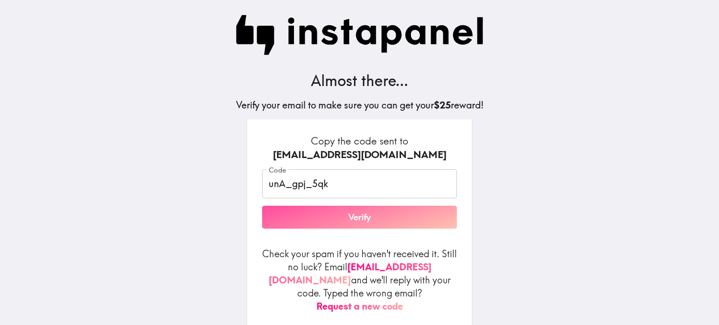
click at [358, 222] on button "Verify" at bounding box center [359, 217] width 195 height 23
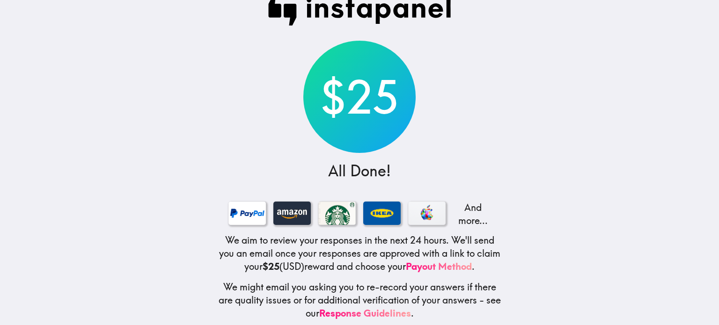
scroll to position [36, 0]
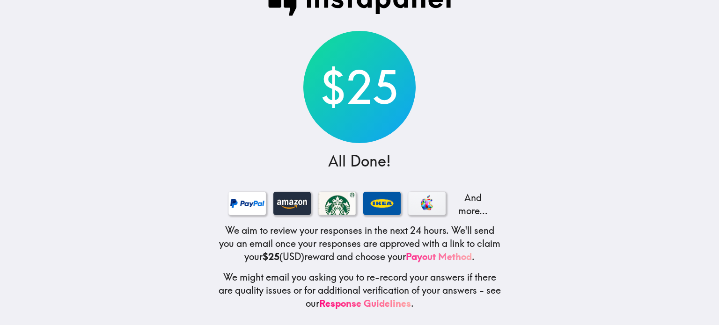
click at [467, 251] on link "Payout Method" at bounding box center [439, 257] width 66 height 12
